Goal: Complete application form

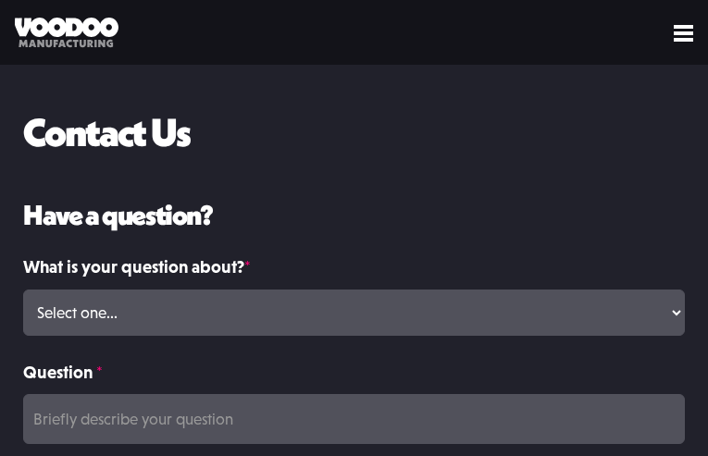
type input "FotahYcynBvtqpG"
type input "vQByFIZhU"
type input "[EMAIL_ADDRESS][DOMAIN_NAME]"
type input "Please wait..."
